Goal: Transaction & Acquisition: Book appointment/travel/reservation

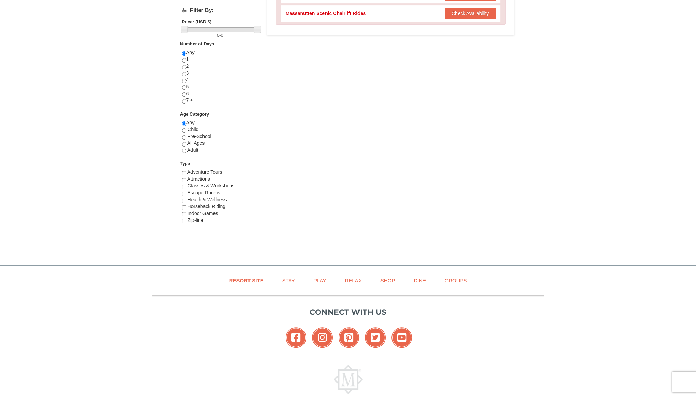
scroll to position [69, 0]
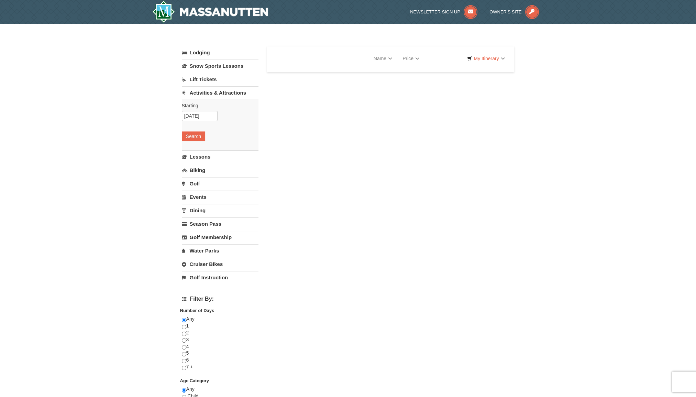
select select "10"
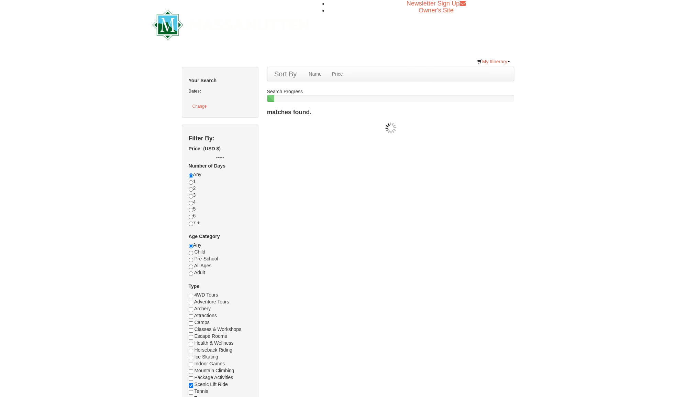
checkbox input "true"
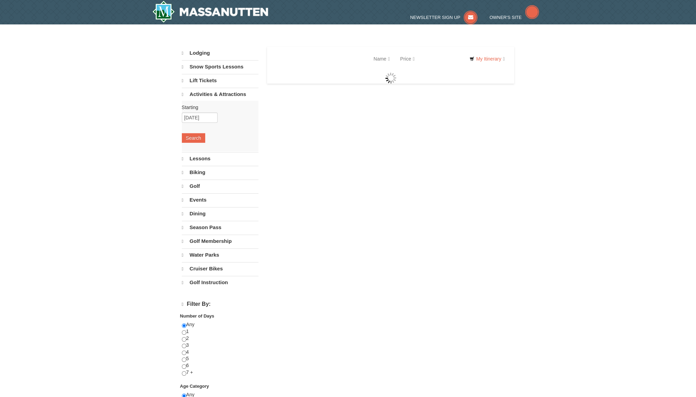
select select "10"
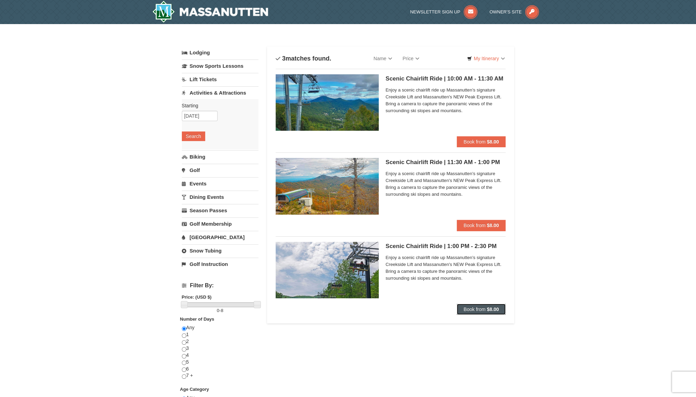
click at [469, 308] on span "Book from" at bounding box center [475, 309] width 22 height 6
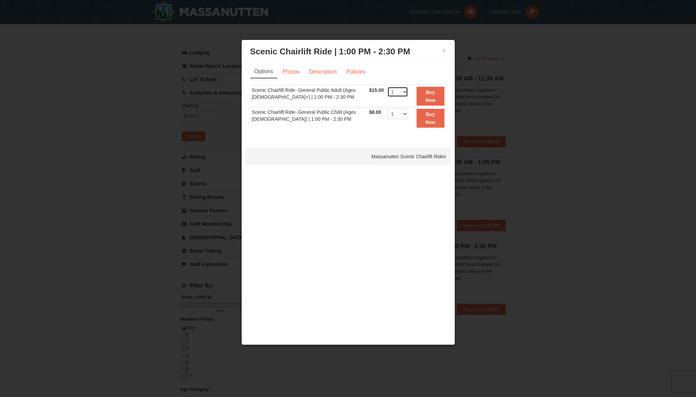
click at [402, 91] on select "1 2 3 4 5 6 7 8 9 10 11 12 13 14 15 16 17 18 19 20 21 22" at bounding box center [398, 92] width 21 height 10
select select "4"
click at [388, 87] on select "1 2 3 4 5 6 7 8 9 10 11 12 13 14 15 16 17 18 19 20 21 22" at bounding box center [398, 92] width 21 height 10
click at [294, 71] on link "Photos" at bounding box center [291, 71] width 26 height 13
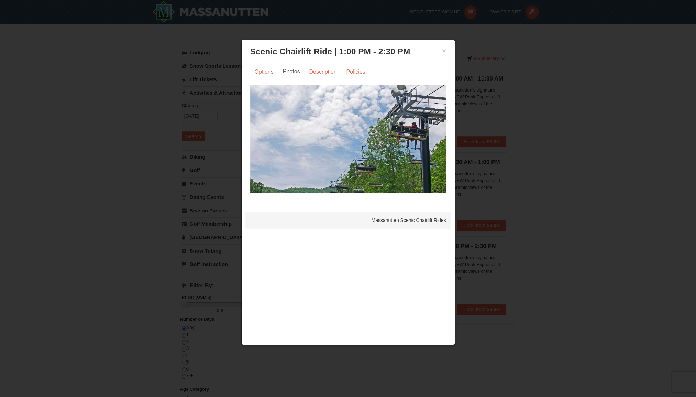
drag, startPoint x: 399, startPoint y: 222, endPoint x: 404, endPoint y: 171, distance: 51.8
click at [400, 220] on div "Massanutten Scenic Chairlift Rides" at bounding box center [348, 219] width 206 height 17
click at [405, 164] on img at bounding box center [348, 138] width 196 height 107
click at [325, 71] on link "Description" at bounding box center [323, 71] width 36 height 13
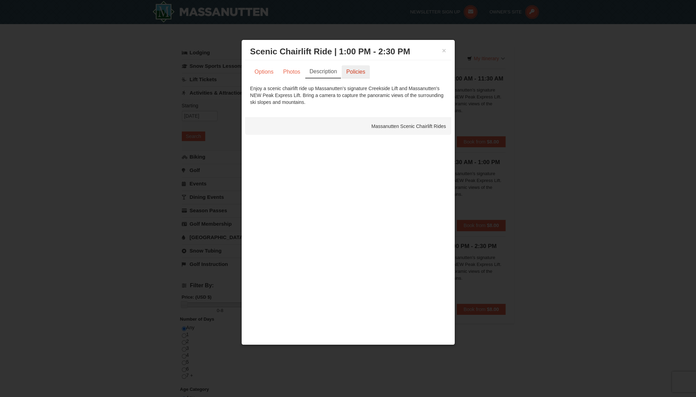
click at [353, 69] on link "Policies" at bounding box center [356, 71] width 28 height 13
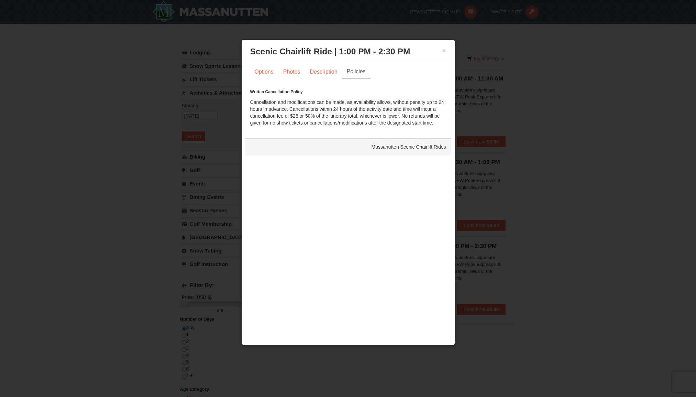
click at [447, 47] on div "× Scenic Chairlift Ride | 1:00 PM - 2:30 PM Massanutten Scenic Chairlift Rides" at bounding box center [348, 51] width 206 height 17
click at [443, 52] on button "×" at bounding box center [444, 50] width 4 height 7
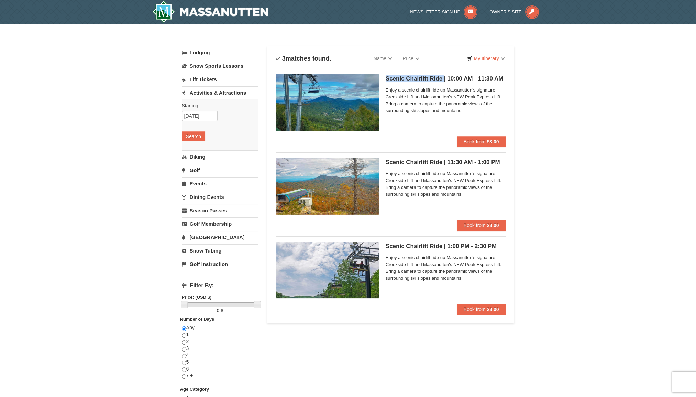
drag, startPoint x: 381, startPoint y: 78, endPoint x: 445, endPoint y: 77, distance: 63.6
click at [445, 77] on div "Scenic Chairlift Ride | 10:00 AM - 11:30 AM Massanutten Scenic Chairlift Rides …" at bounding box center [391, 105] width 230 height 62
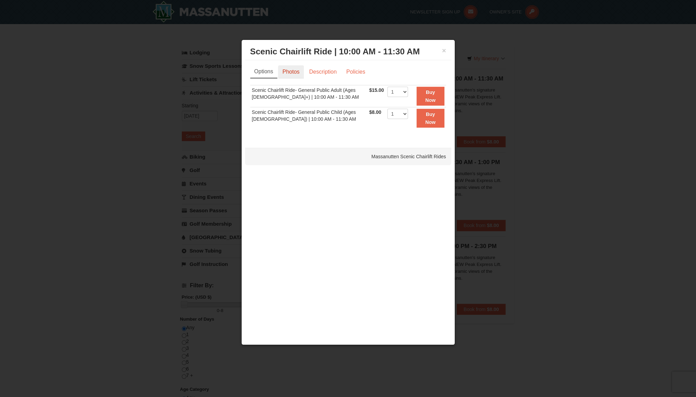
click at [295, 70] on link "Photos" at bounding box center [291, 71] width 26 height 13
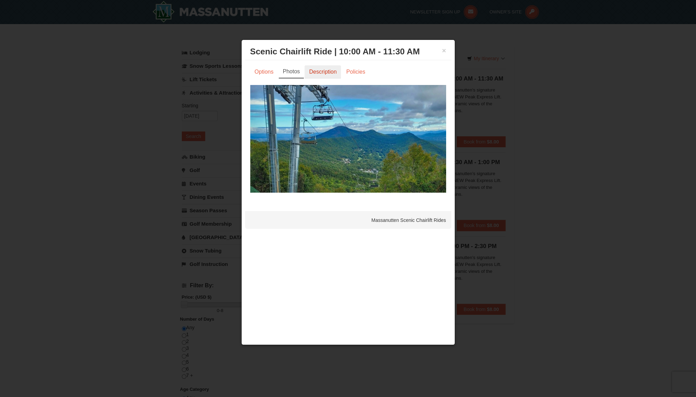
click at [320, 69] on link "Description" at bounding box center [323, 71] width 36 height 13
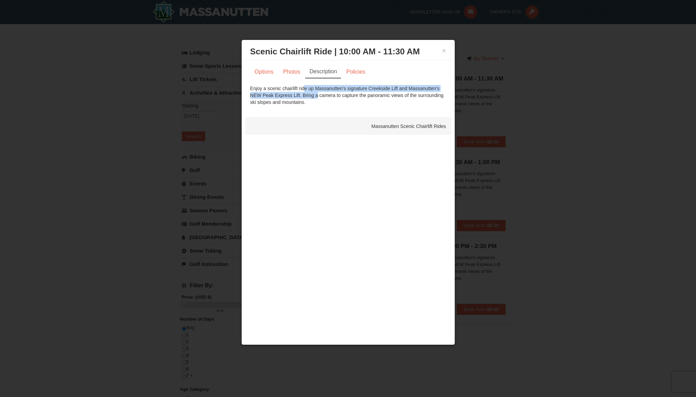
drag, startPoint x: 282, startPoint y: 90, endPoint x: 294, endPoint y: 94, distance: 12.9
click at [294, 94] on div "Enjoy a scenic chairlift ride up Massanutten’s signature Creekside Lift and Mas…" at bounding box center [348, 95] width 196 height 21
copy div "chairlift ride up Massanutten’s signature Creekside Lift and Massanutten's NEW …"
click at [492, 149] on div at bounding box center [348, 198] width 696 height 397
